Goal: Register for event/course

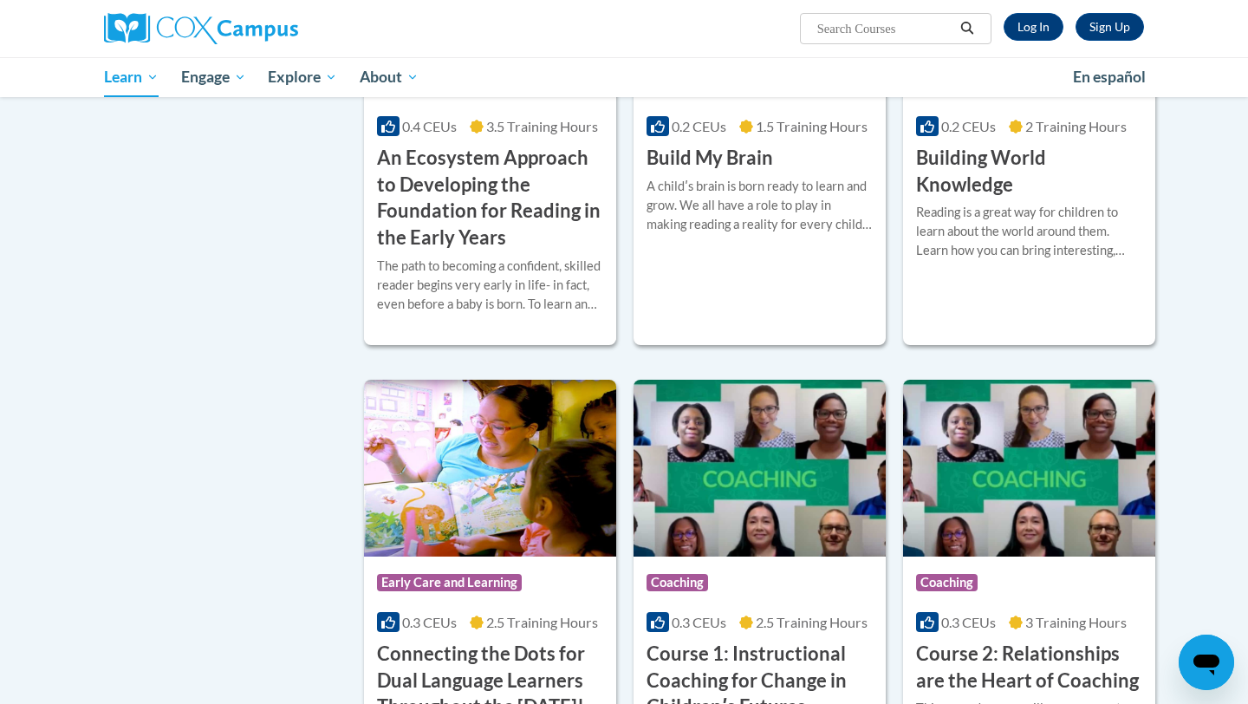
scroll to position [456, 0]
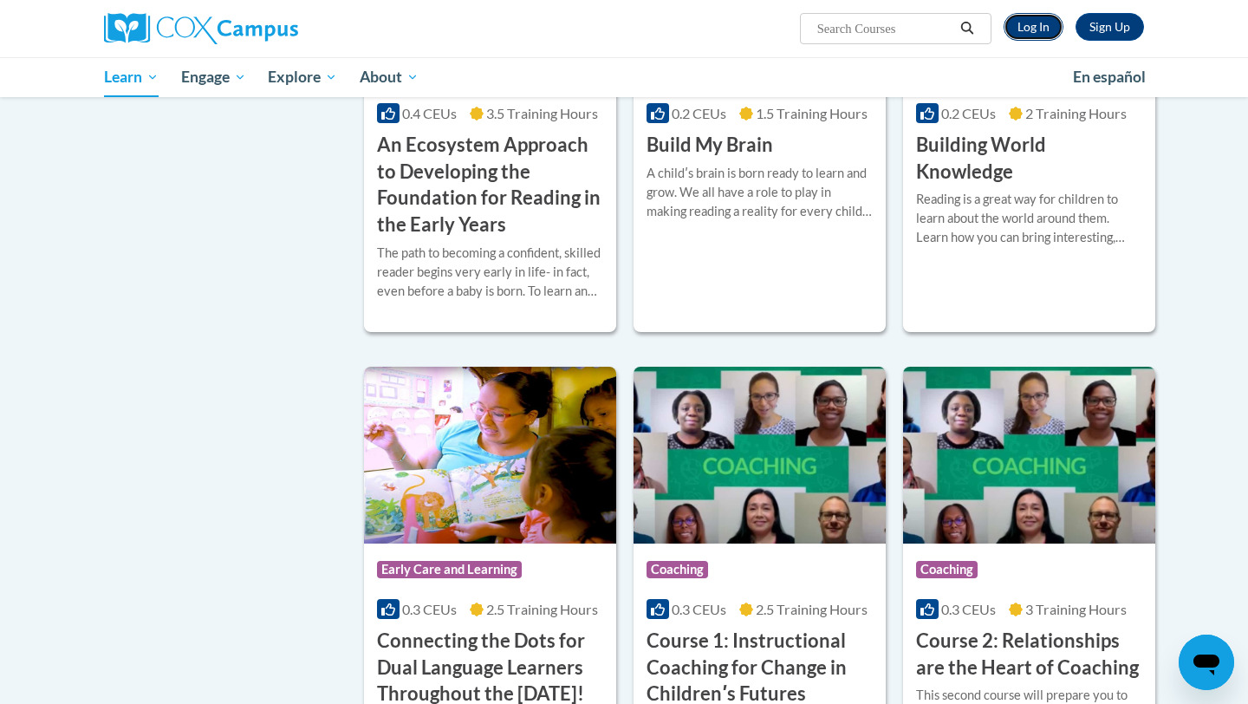
click at [1020, 30] on link "Log In" at bounding box center [1033, 27] width 60 height 28
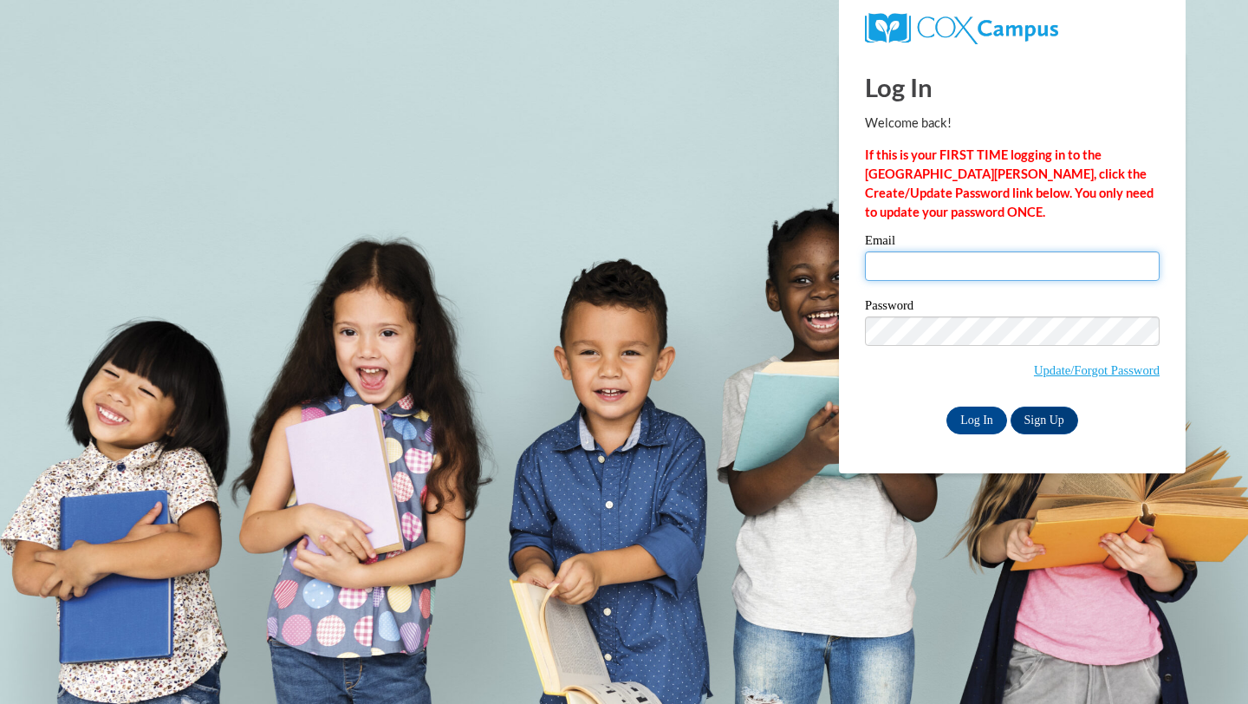
click at [948, 254] on input "Email" at bounding box center [1012, 265] width 295 height 29
click at [947, 253] on input "Email" at bounding box center [1012, 265] width 295 height 29
type input "mjforb6323@ung.edu"
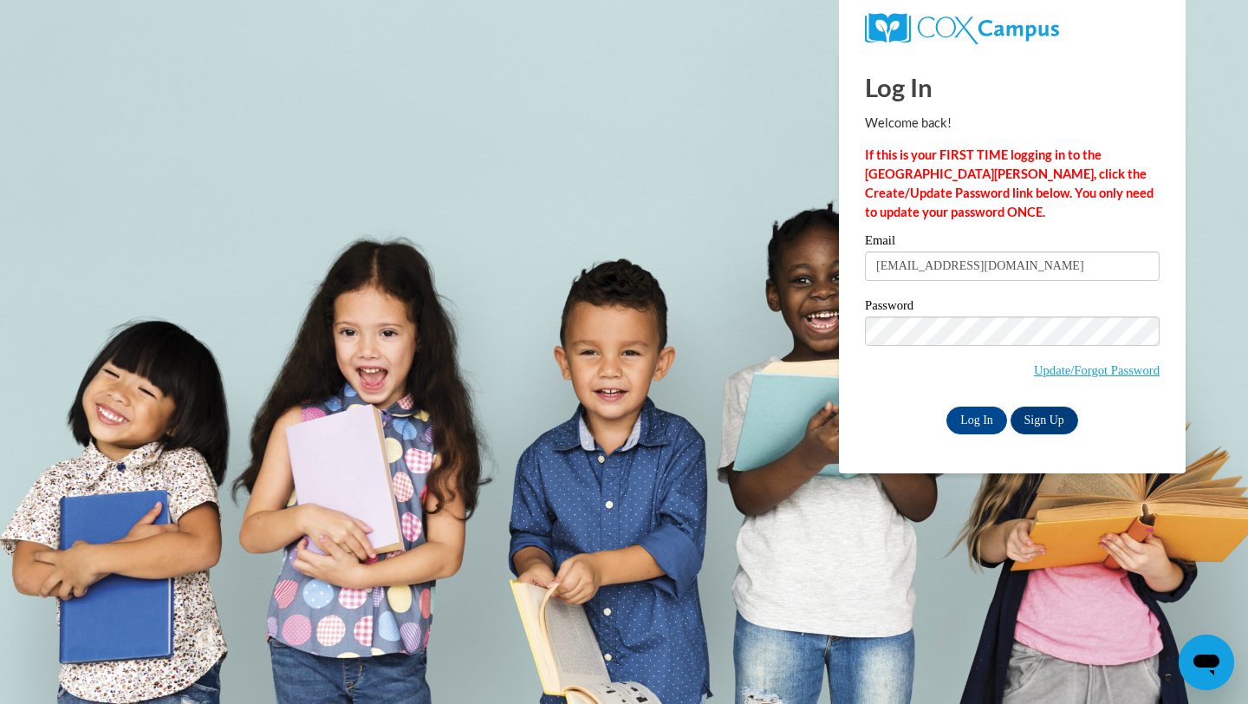
click at [966, 433] on div "Log In Welcome back! If this is your FIRST TIME logging in to the NEW Cox Campu…" at bounding box center [1012, 262] width 373 height 421
click at [974, 425] on input "Log In" at bounding box center [976, 420] width 61 height 28
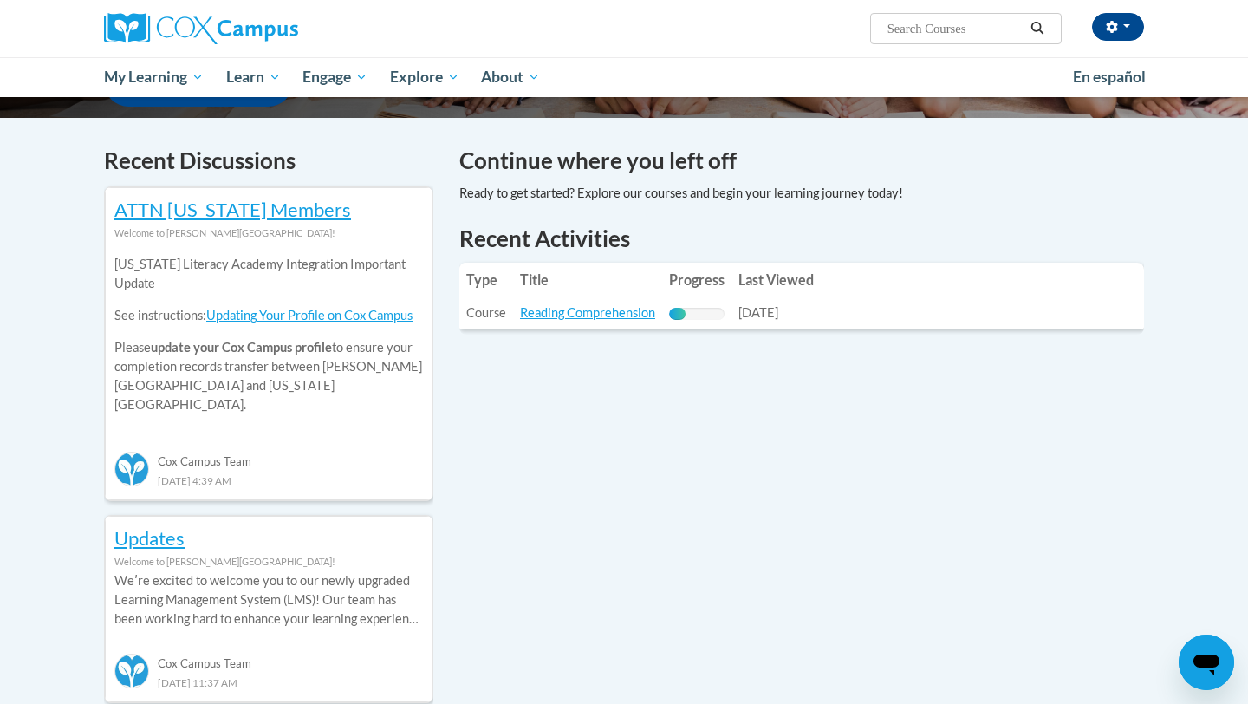
scroll to position [491, 0]
click at [954, 32] on input "Search..." at bounding box center [954, 28] width 139 height 21
type input "teaching writing to k-3"
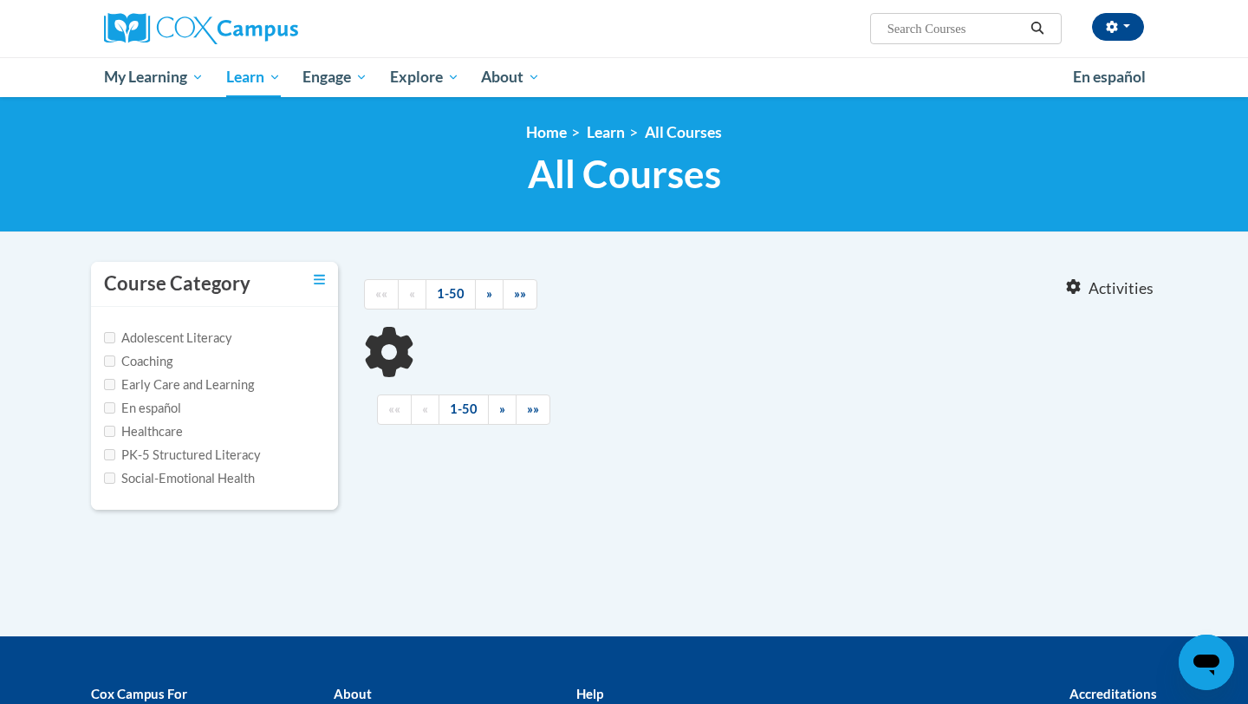
type input "teaching writing to k-3"
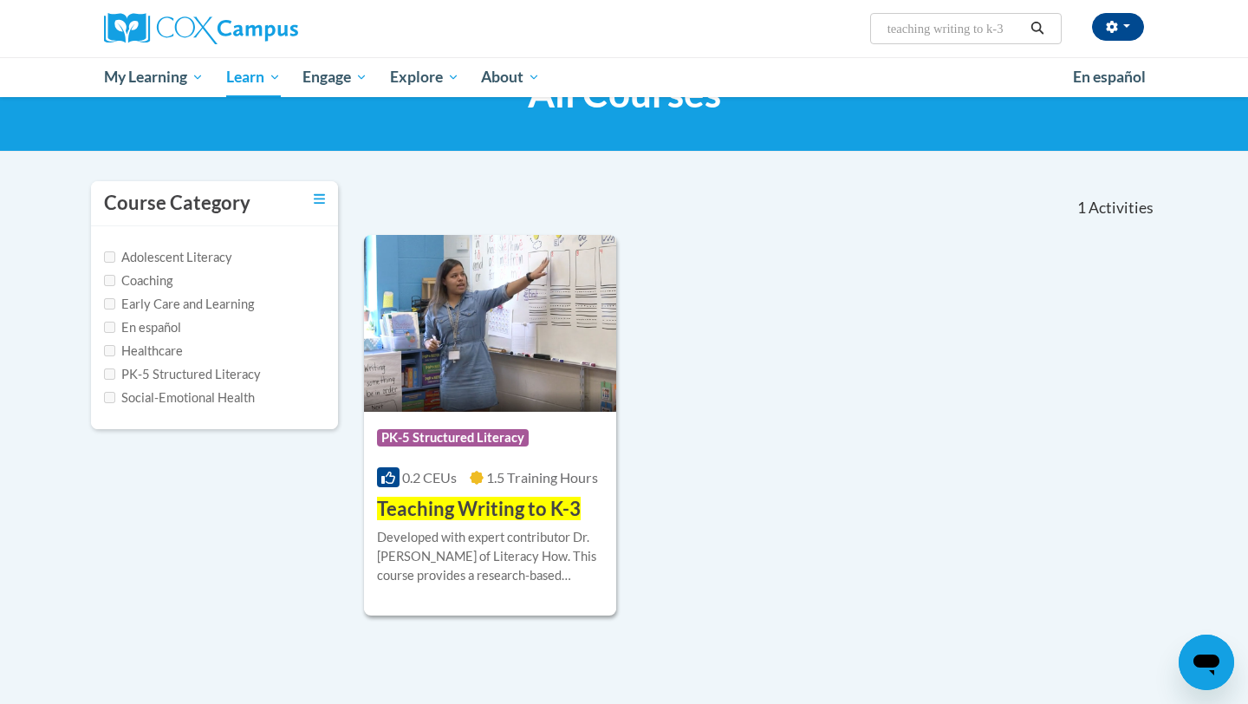
scroll to position [101, 0]
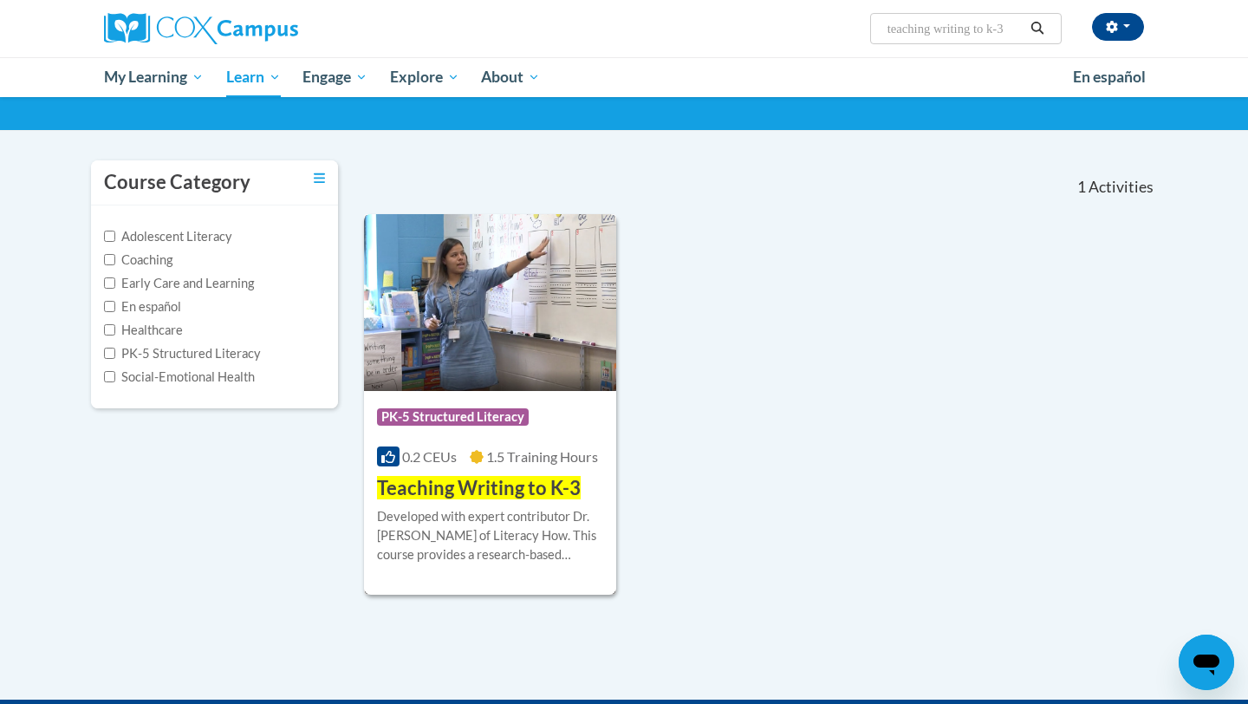
click at [547, 347] on img at bounding box center [490, 302] width 252 height 177
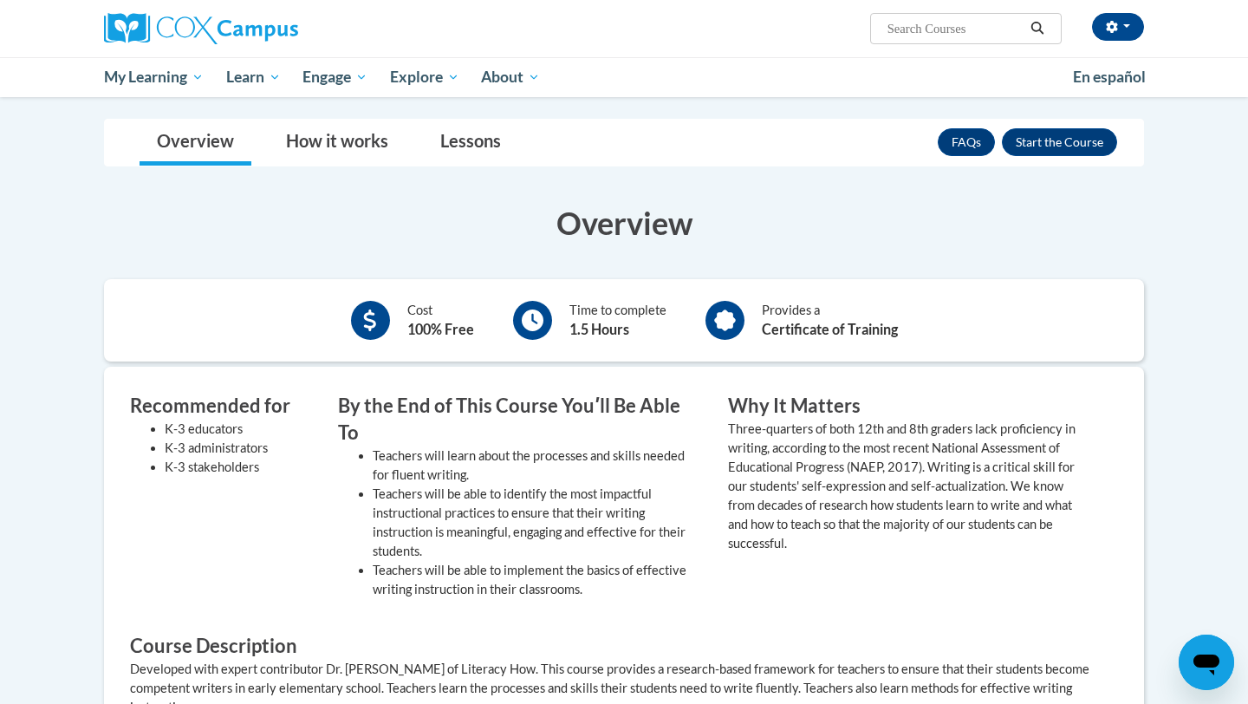
scroll to position [263, 0]
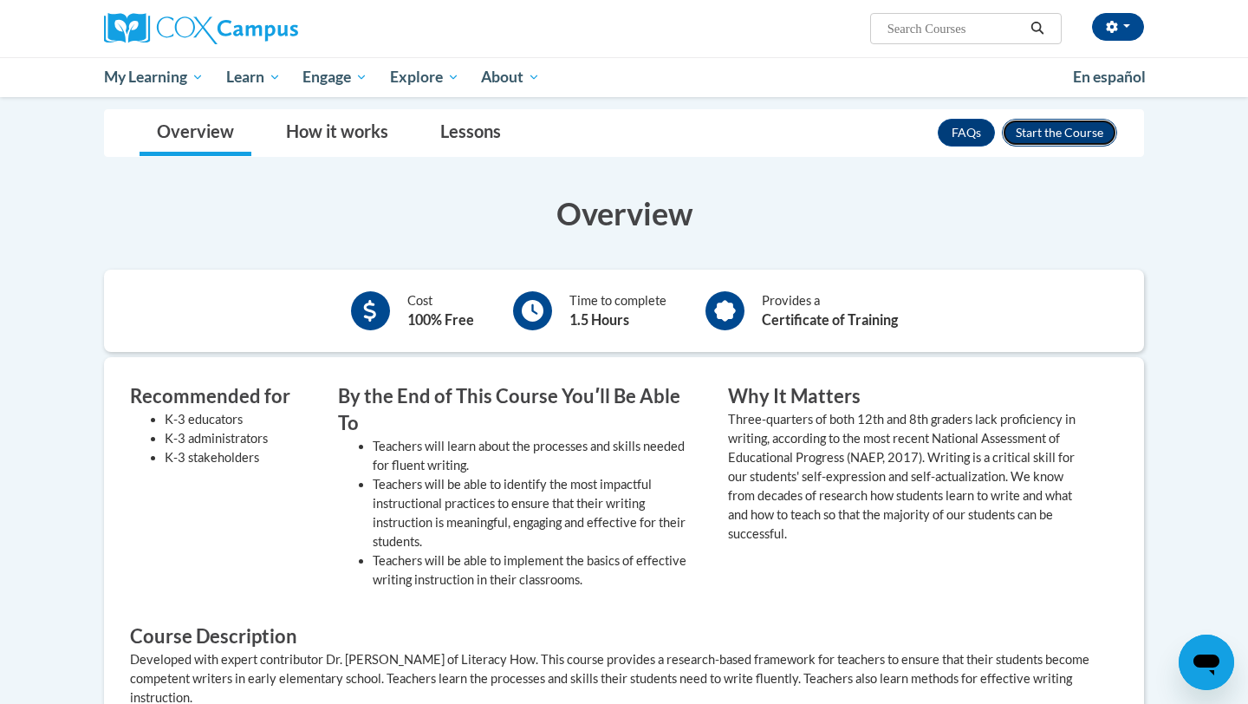
click at [1074, 133] on button "Enroll" at bounding box center [1059, 133] width 115 height 28
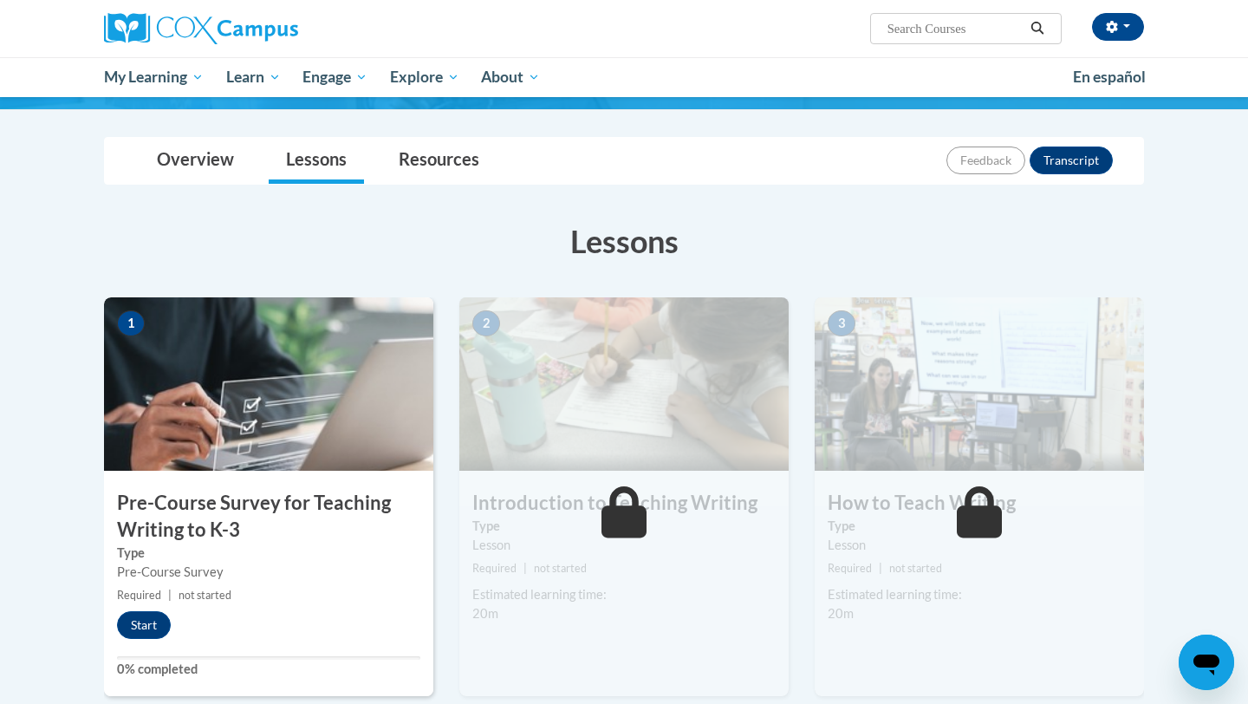
scroll to position [215, 0]
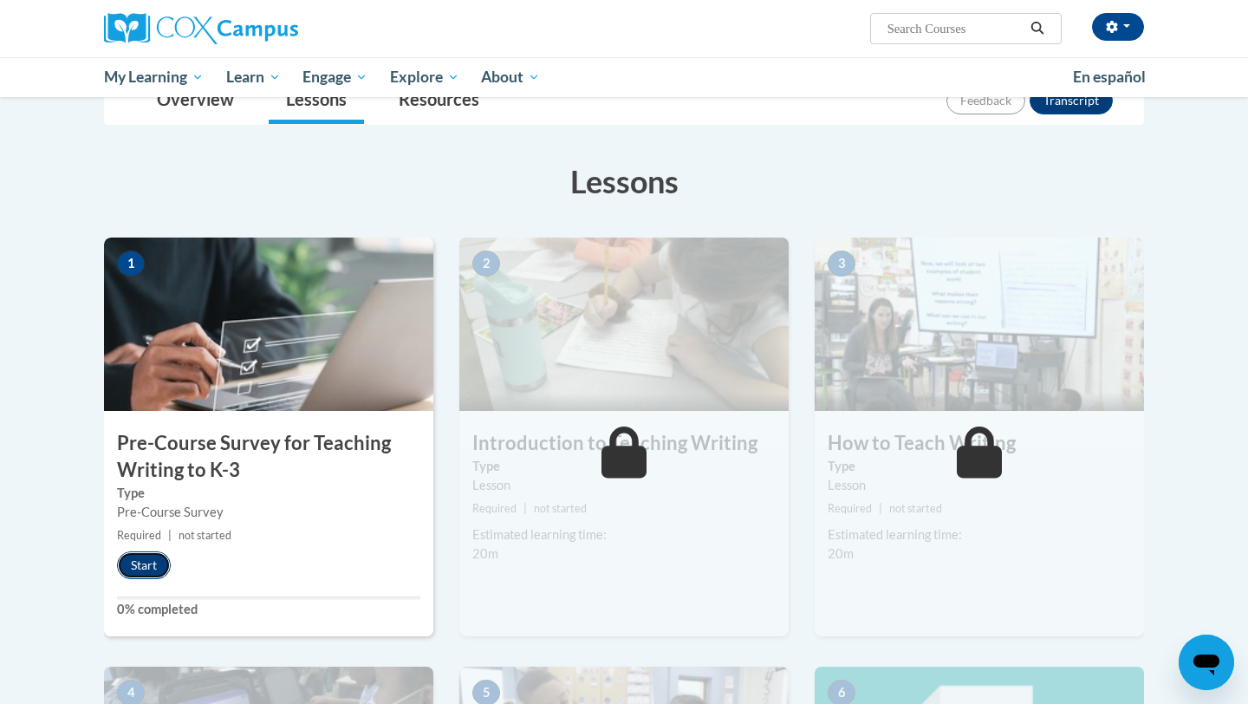
click at [158, 567] on button "Start" at bounding box center [144, 565] width 54 height 28
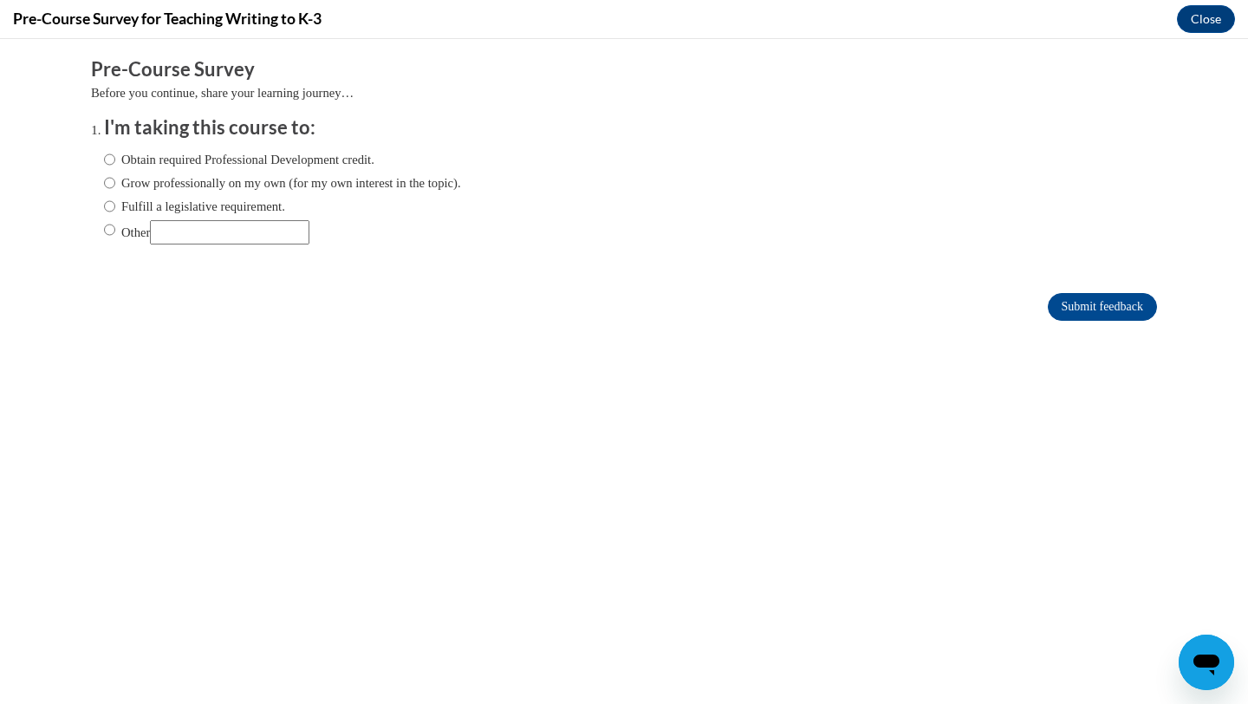
scroll to position [0, 0]
click at [136, 231] on label "Other" at bounding box center [206, 232] width 205 height 24
click at [115, 231] on input "Other" at bounding box center [109, 229] width 11 height 19
radio input "true"
click at [1080, 309] on input "Submit feedback" at bounding box center [1101, 307] width 109 height 28
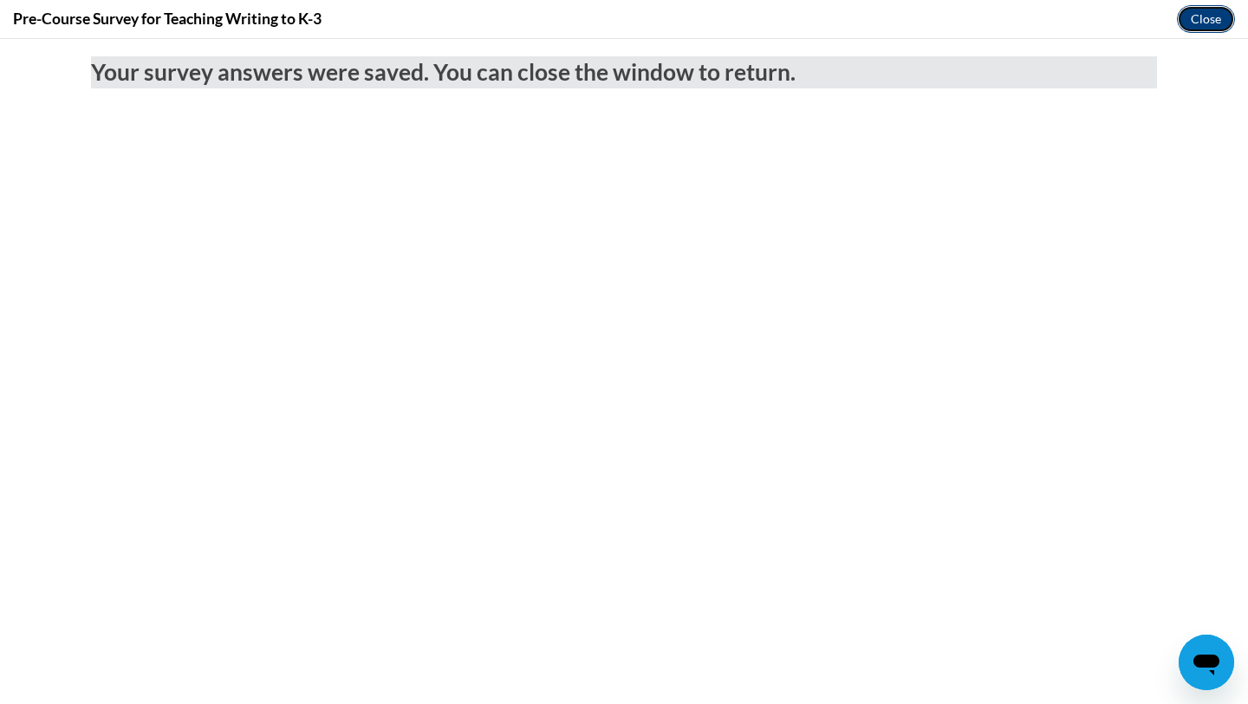
click at [1210, 16] on button "Close" at bounding box center [1206, 19] width 58 height 28
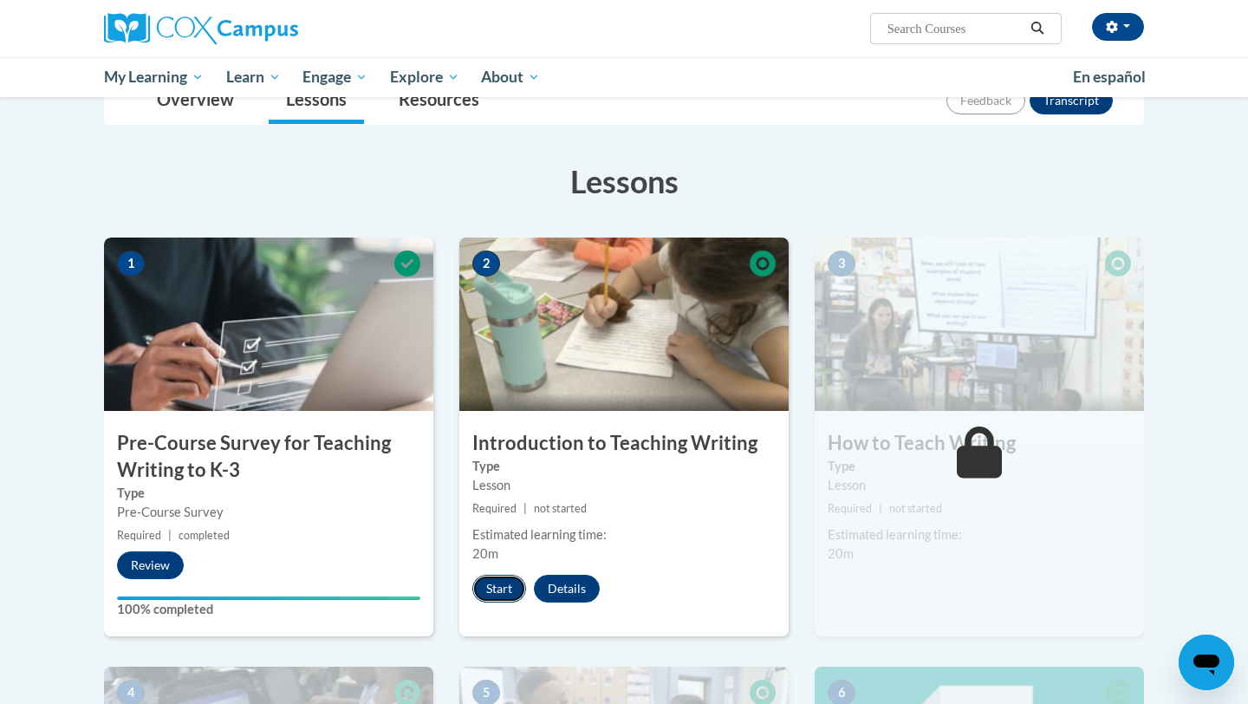
click at [490, 586] on button "Start" at bounding box center [499, 588] width 54 height 28
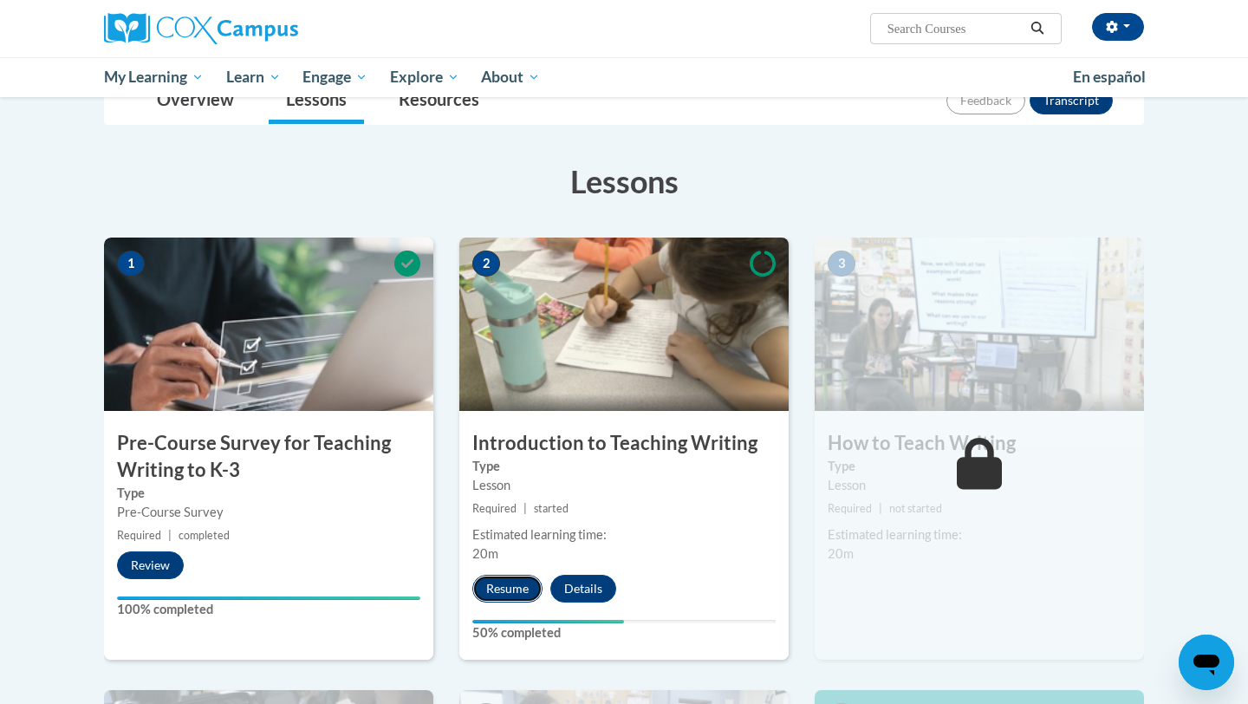
click at [511, 577] on button "Resume" at bounding box center [507, 588] width 70 height 28
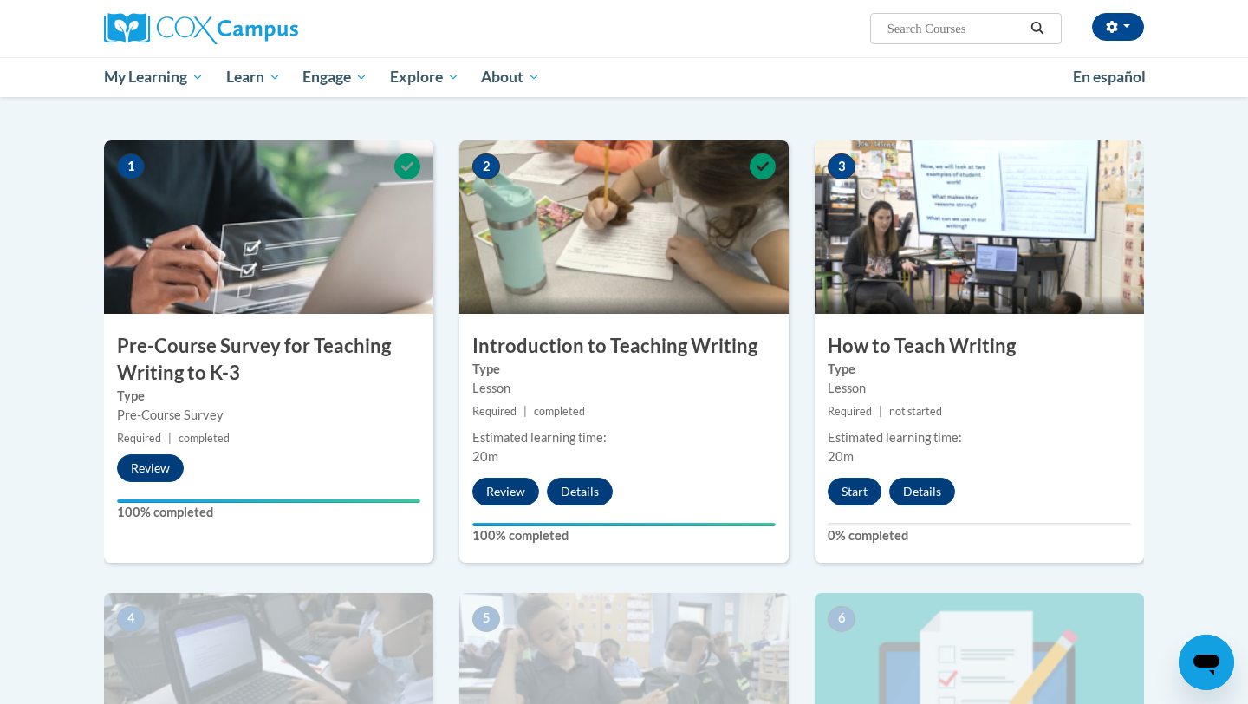
scroll to position [309, 0]
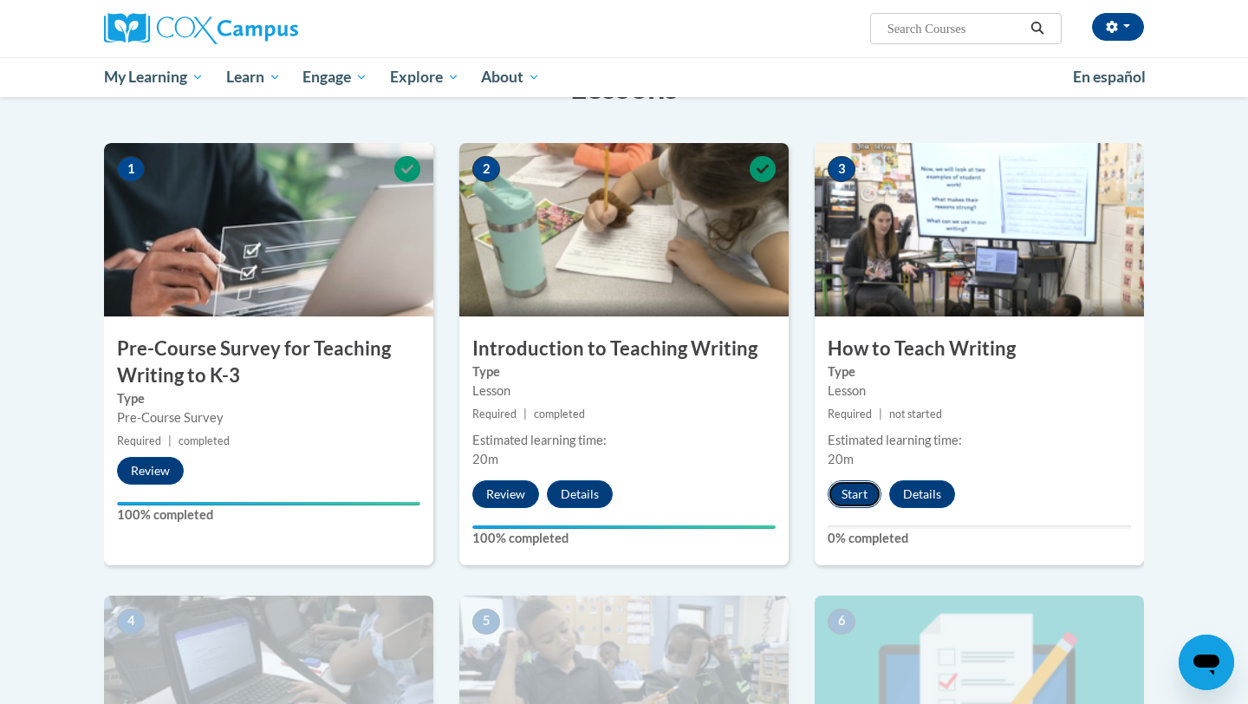
click at [857, 501] on button "Start" at bounding box center [854, 494] width 54 height 28
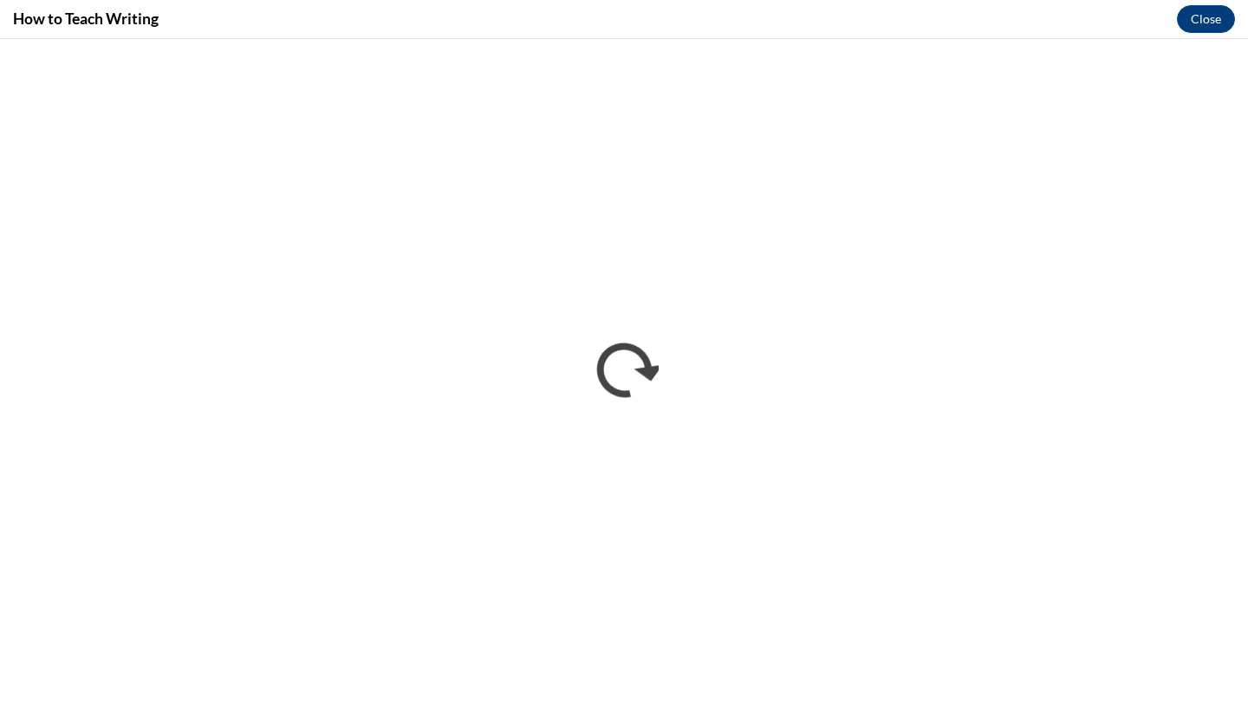
scroll to position [0, 0]
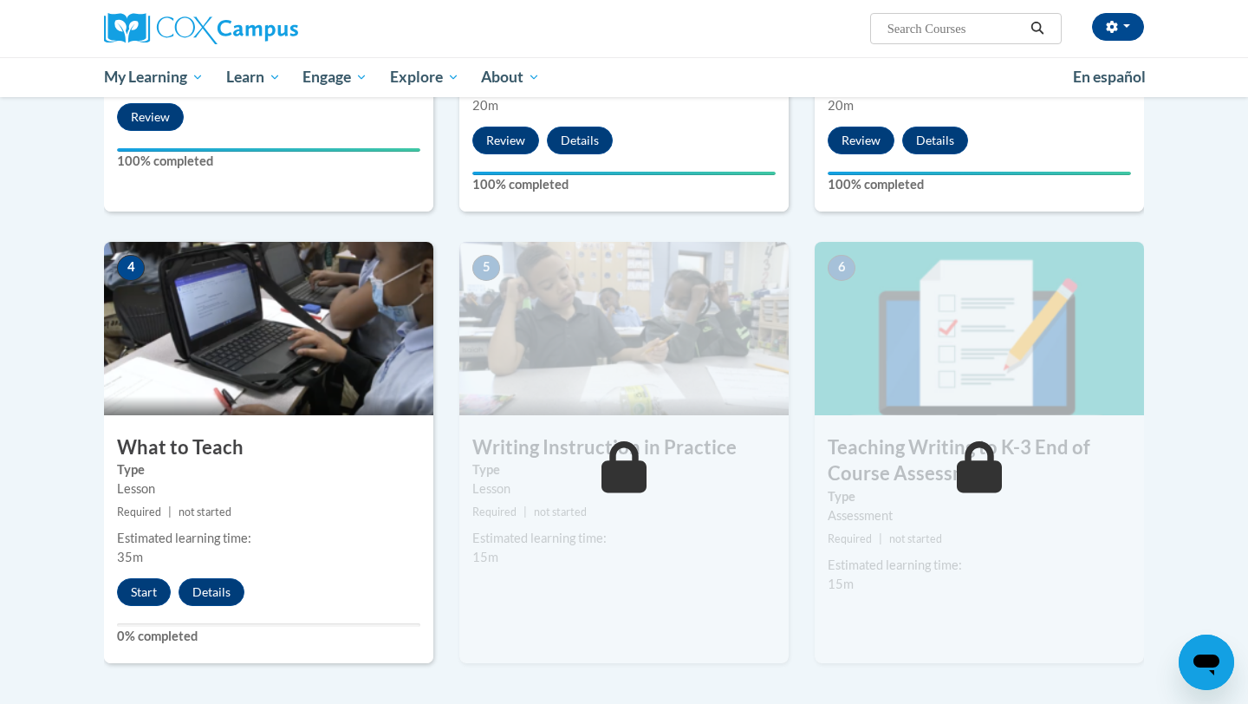
scroll to position [682, 0]
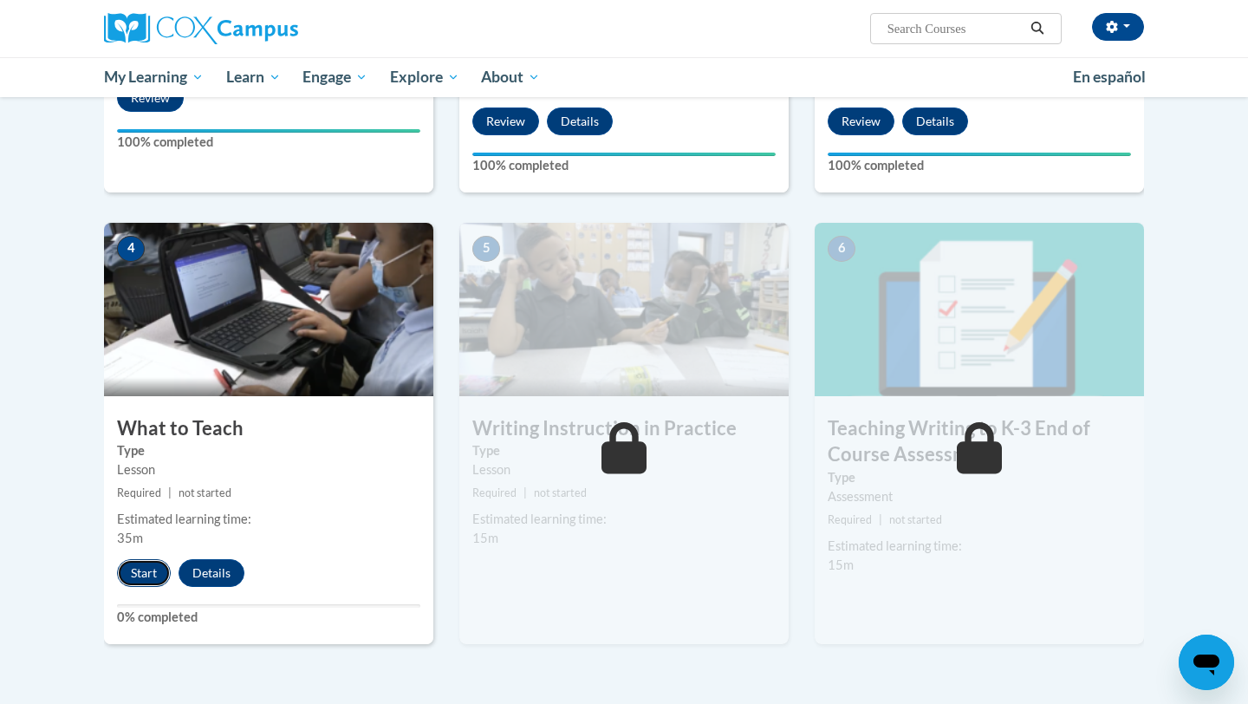
click at [127, 566] on button "Start" at bounding box center [144, 573] width 54 height 28
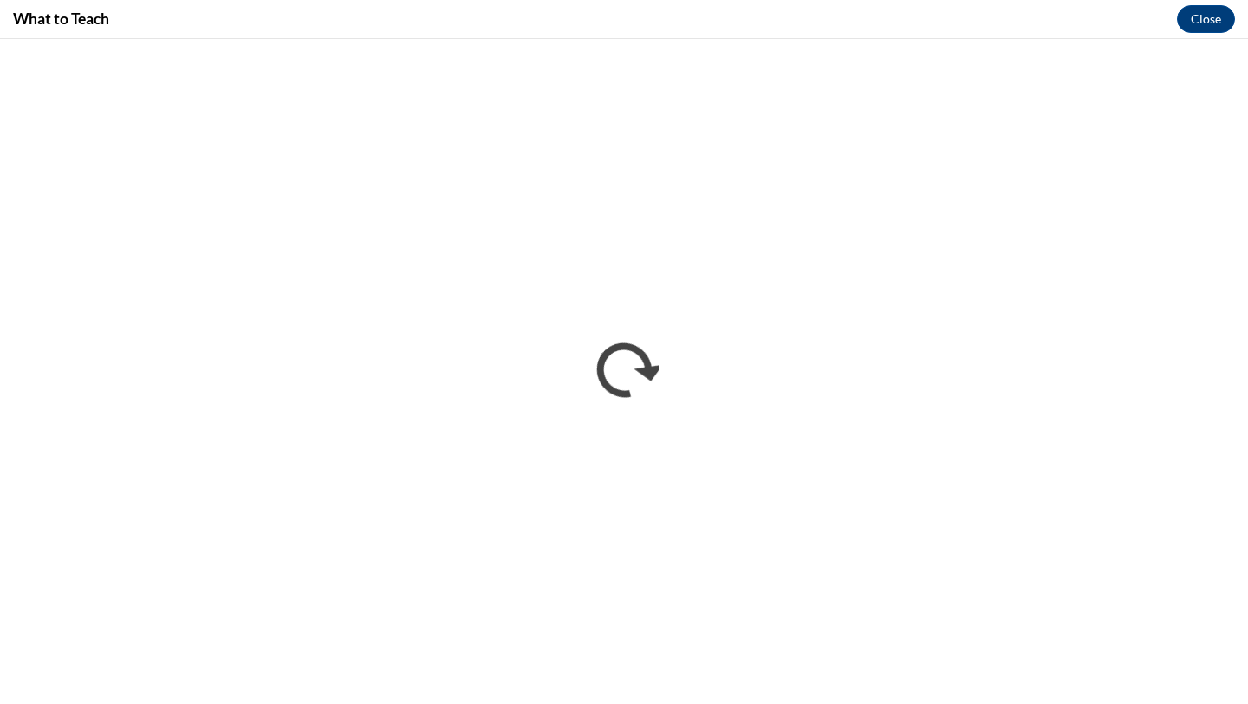
scroll to position [0, 0]
